Goal: Check status: Check status

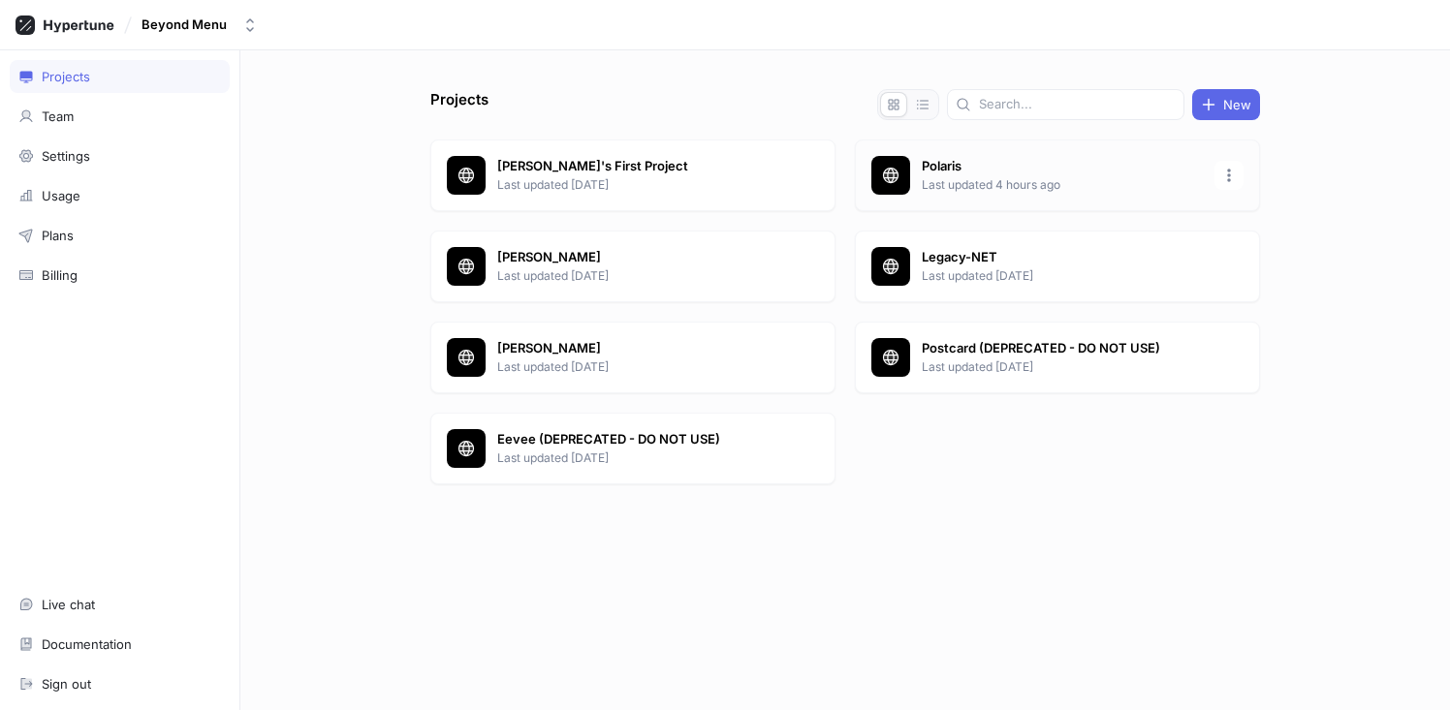
click at [1014, 179] on p "Last updated 4 hours ago" at bounding box center [1062, 184] width 281 height 17
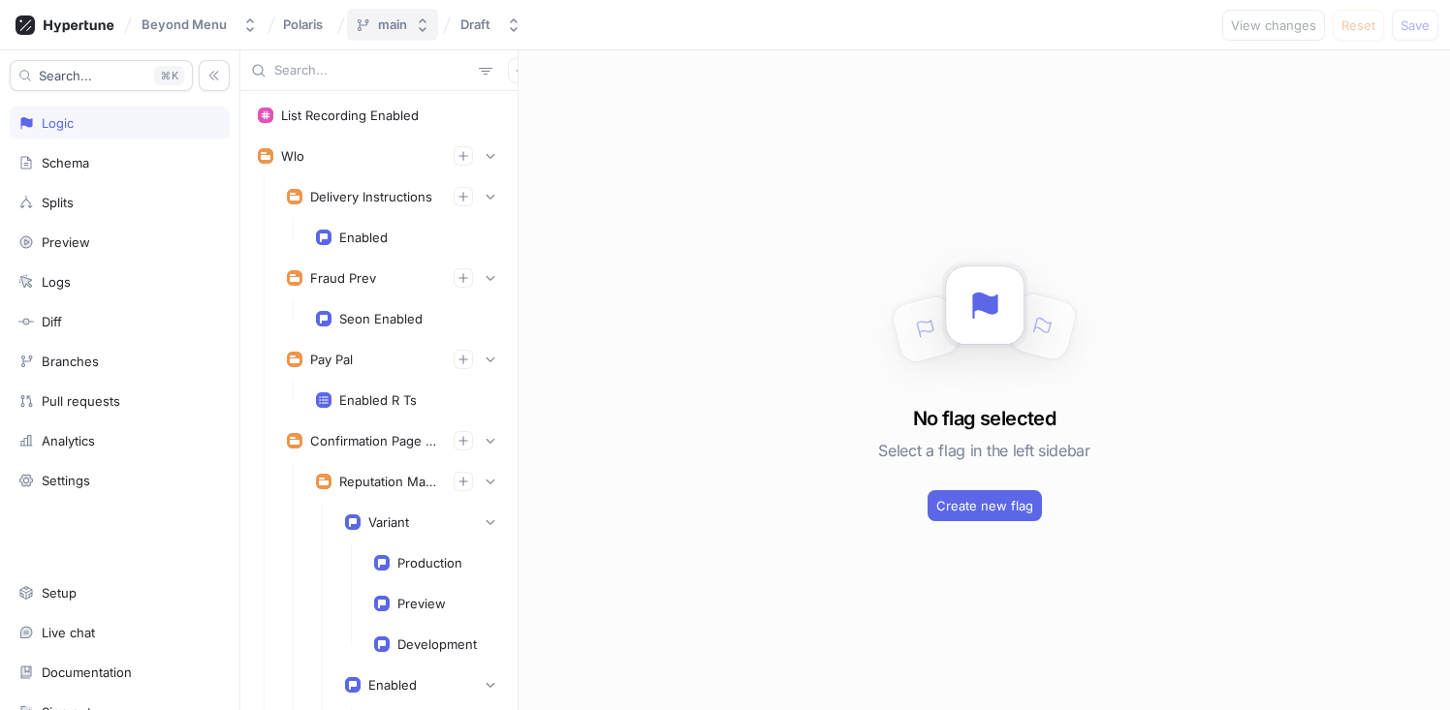
click at [426, 27] on icon "button" at bounding box center [423, 25] width 16 height 16
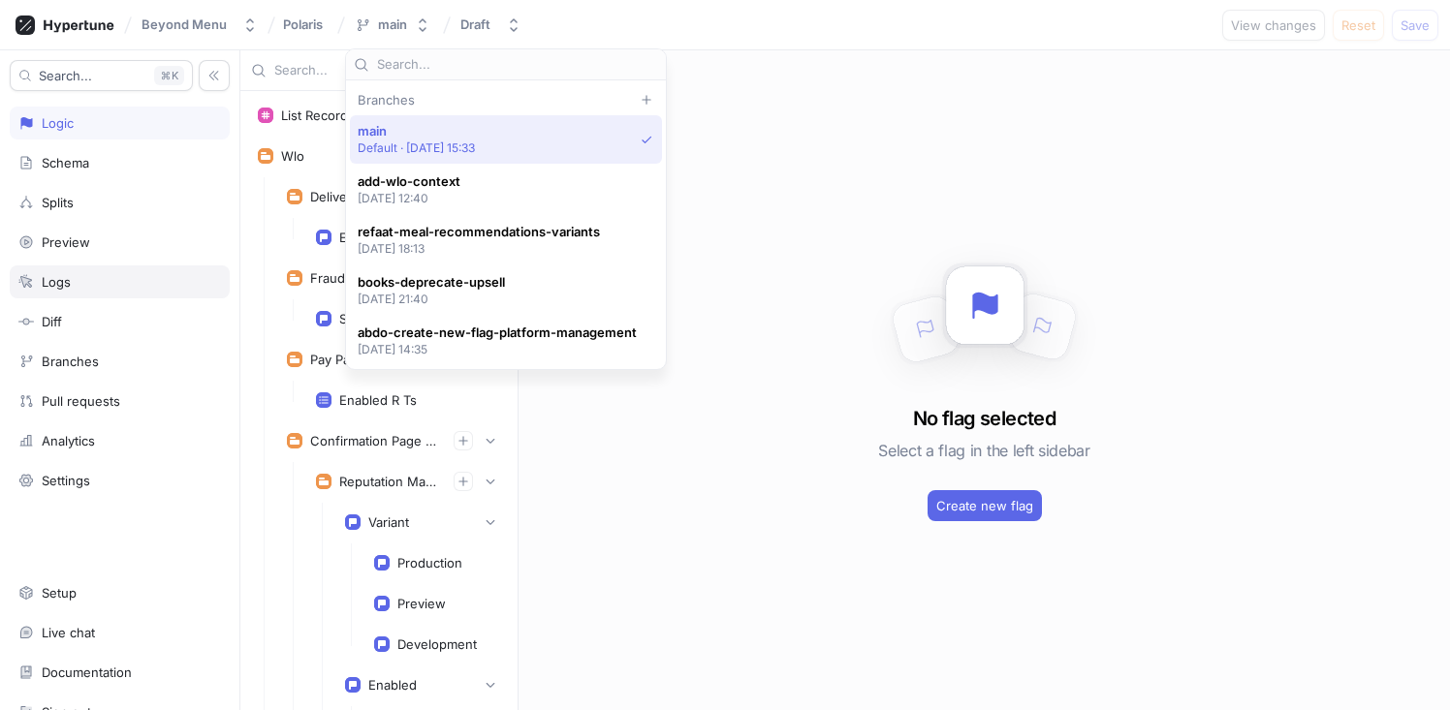
click at [103, 282] on div "Logs" at bounding box center [119, 282] width 203 height 16
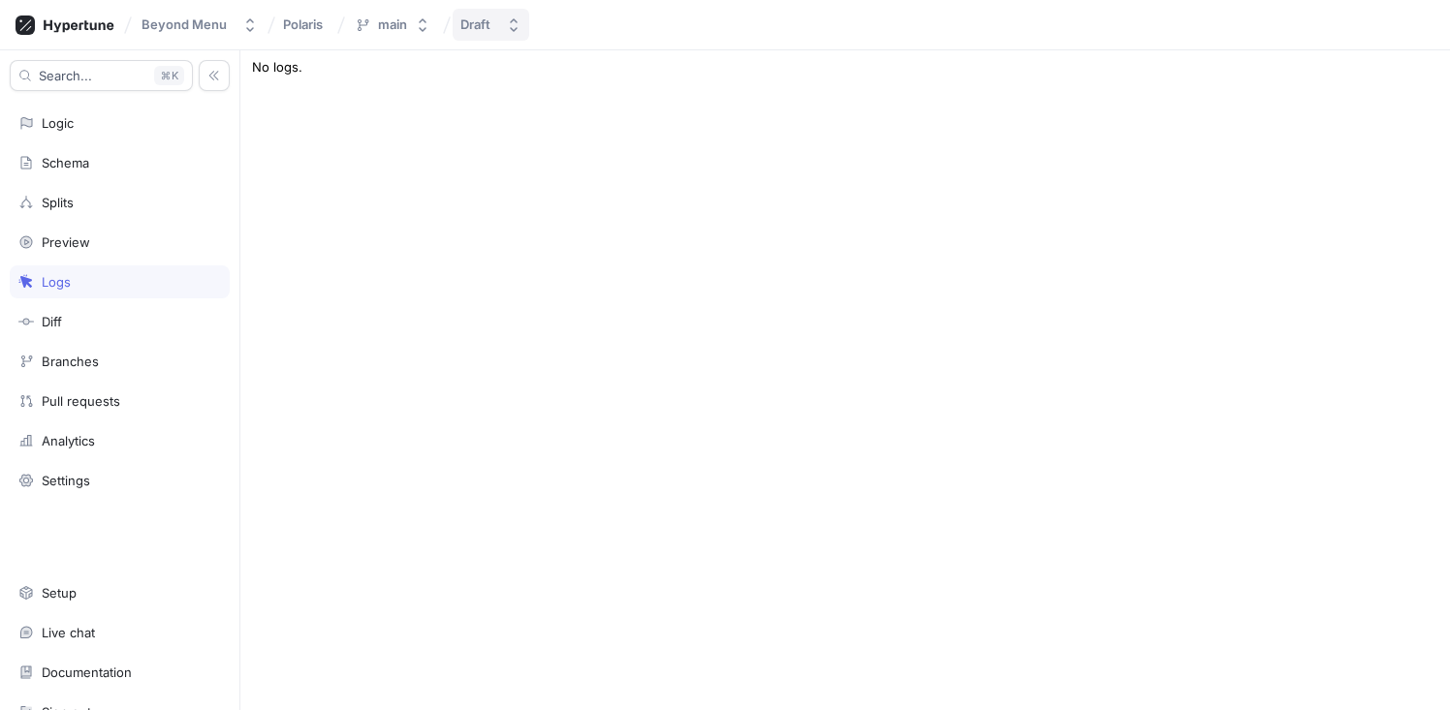
click at [470, 29] on div "Draft" at bounding box center [475, 24] width 30 height 16
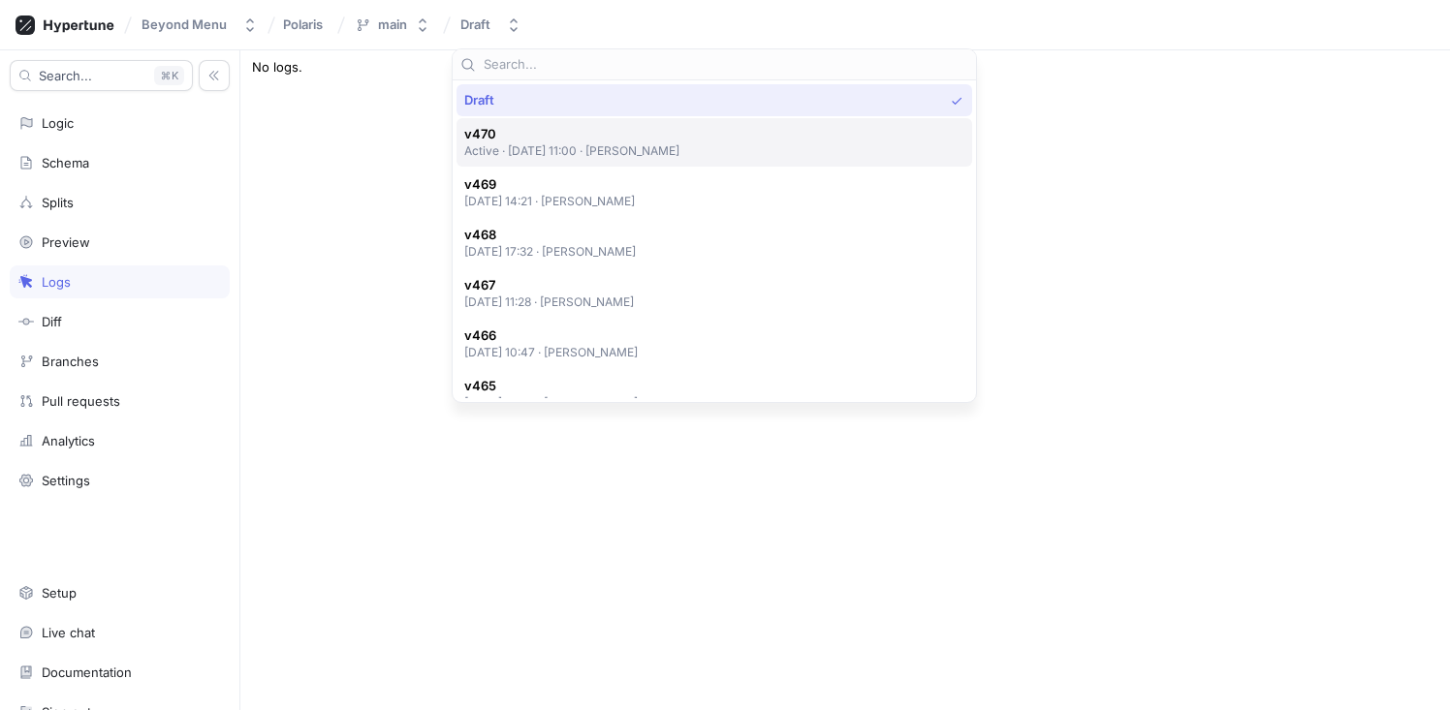
click at [571, 143] on p "Active ‧ [DATE] 11:00 ‧ [PERSON_NAME]" at bounding box center [572, 150] width 216 height 16
